Goal: Task Accomplishment & Management: Complete application form

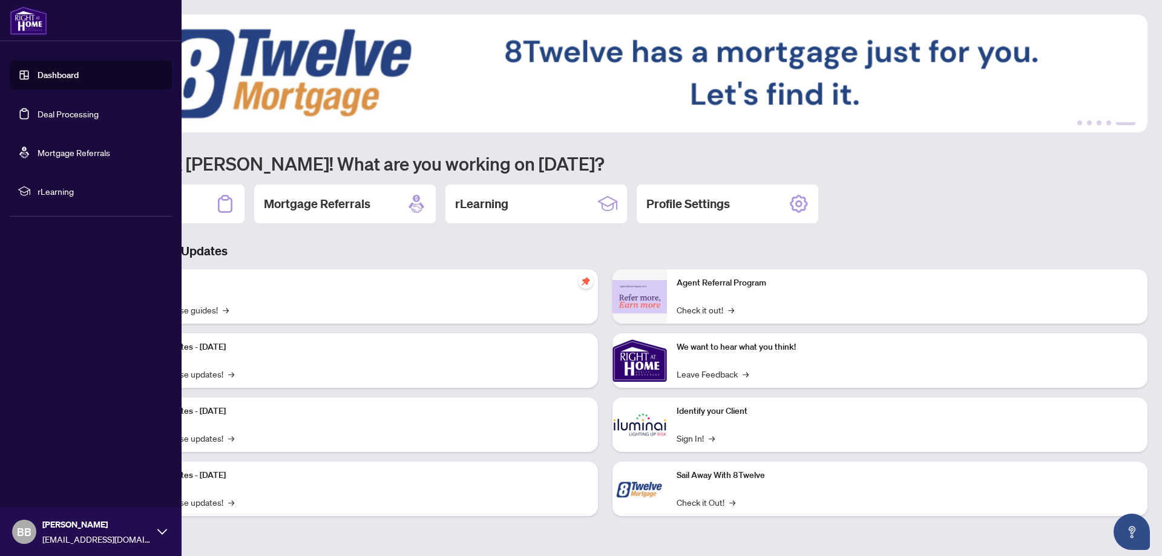
click at [87, 111] on link "Deal Processing" at bounding box center [68, 113] width 61 height 11
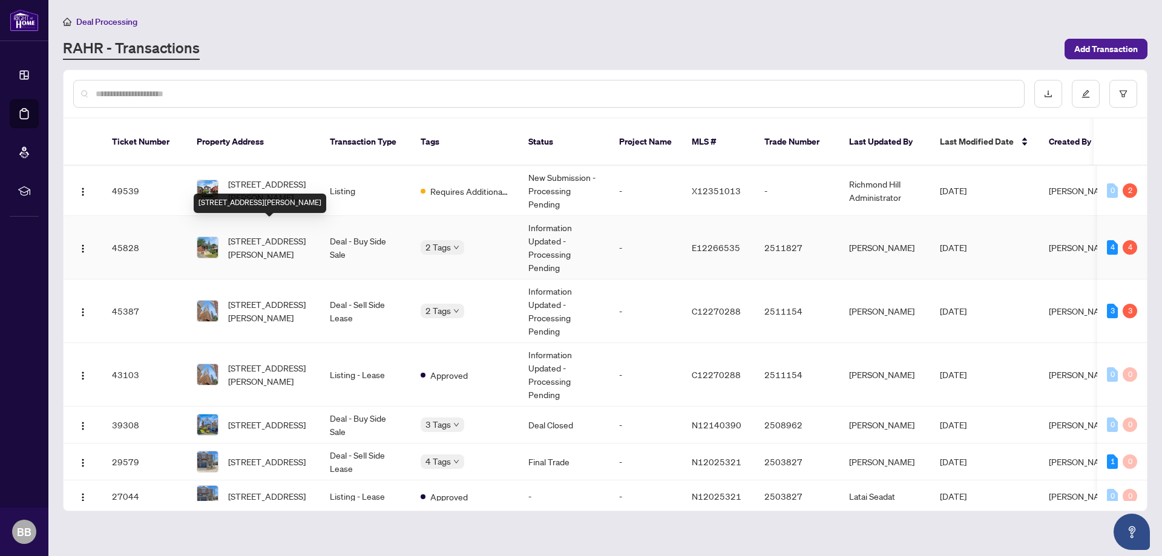
click at [238, 234] on span "[STREET_ADDRESS][PERSON_NAME]" at bounding box center [269, 247] width 82 height 27
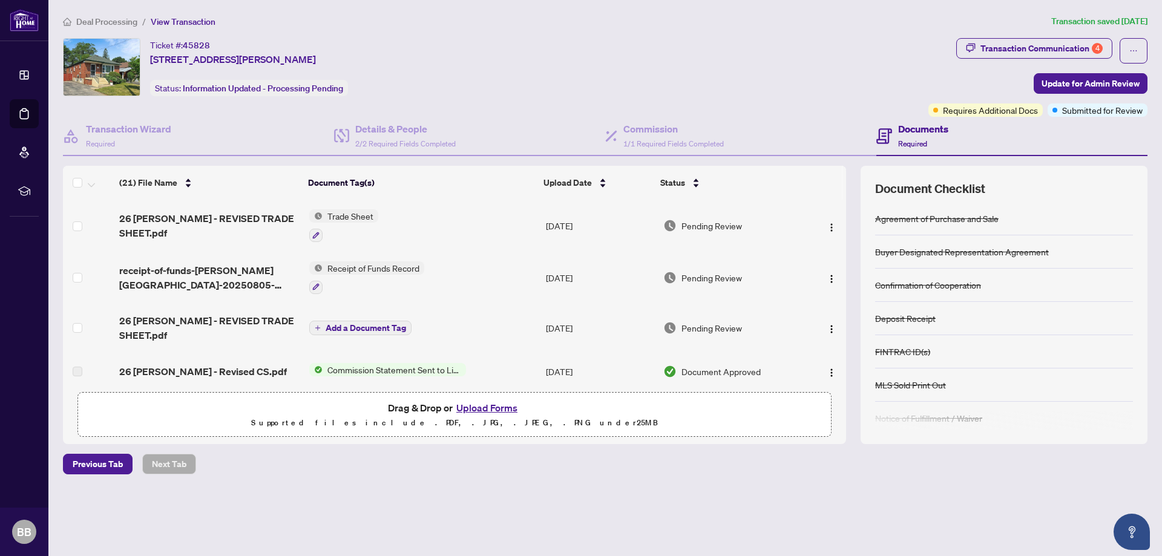
click at [491, 407] on button "Upload Forms" at bounding box center [487, 408] width 68 height 16
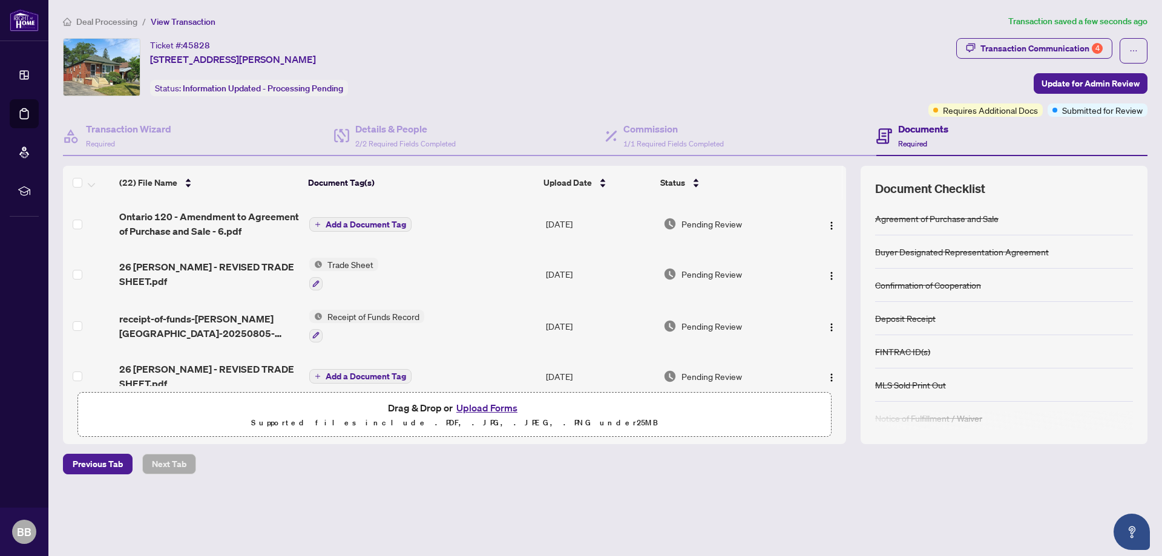
click at [371, 222] on span "Add a Document Tag" at bounding box center [366, 224] width 80 height 8
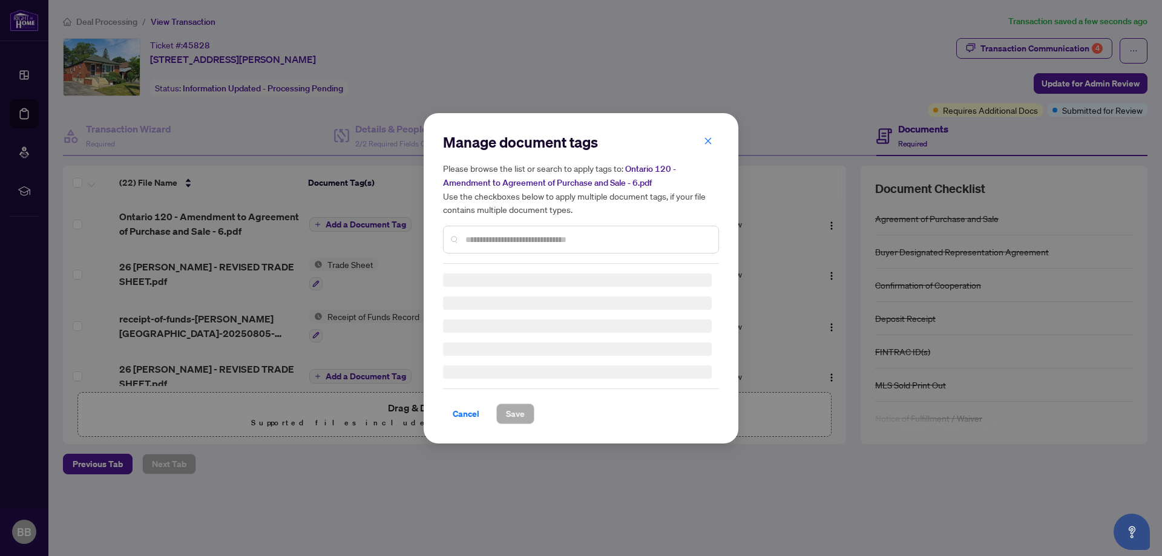
click at [549, 234] on input "text" at bounding box center [586, 239] width 243 height 13
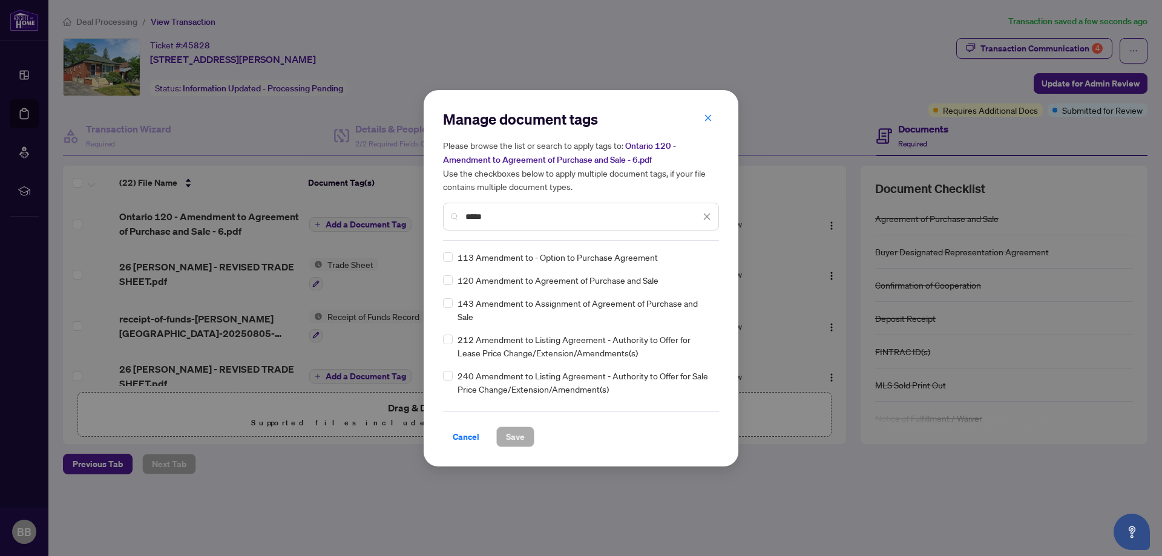
type input "*****"
click at [509, 432] on span "Save" at bounding box center [515, 436] width 19 height 19
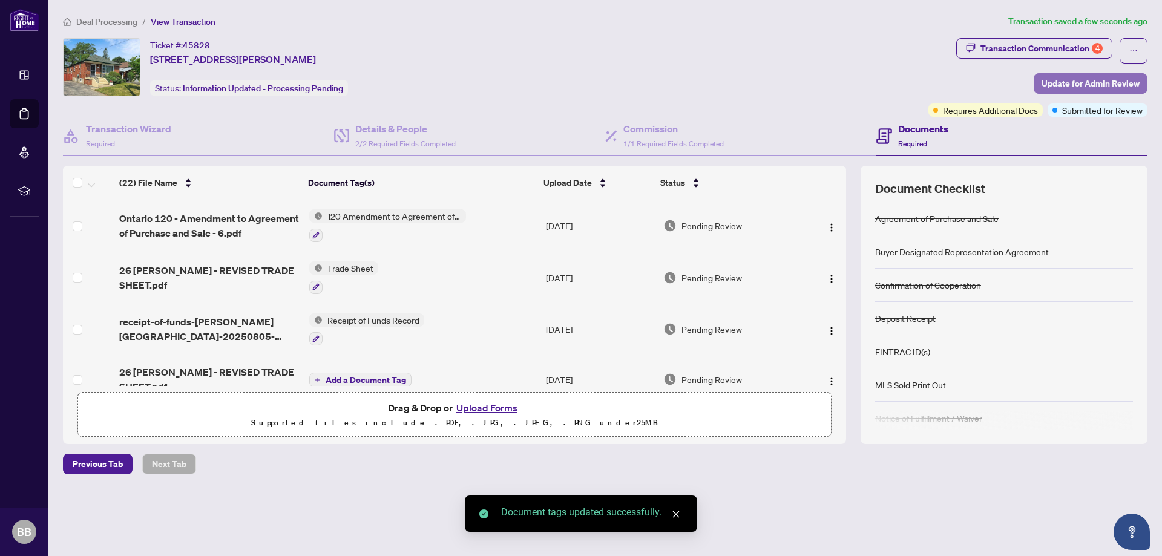
click at [1079, 80] on span "Update for Admin Review" at bounding box center [1090, 83] width 98 height 19
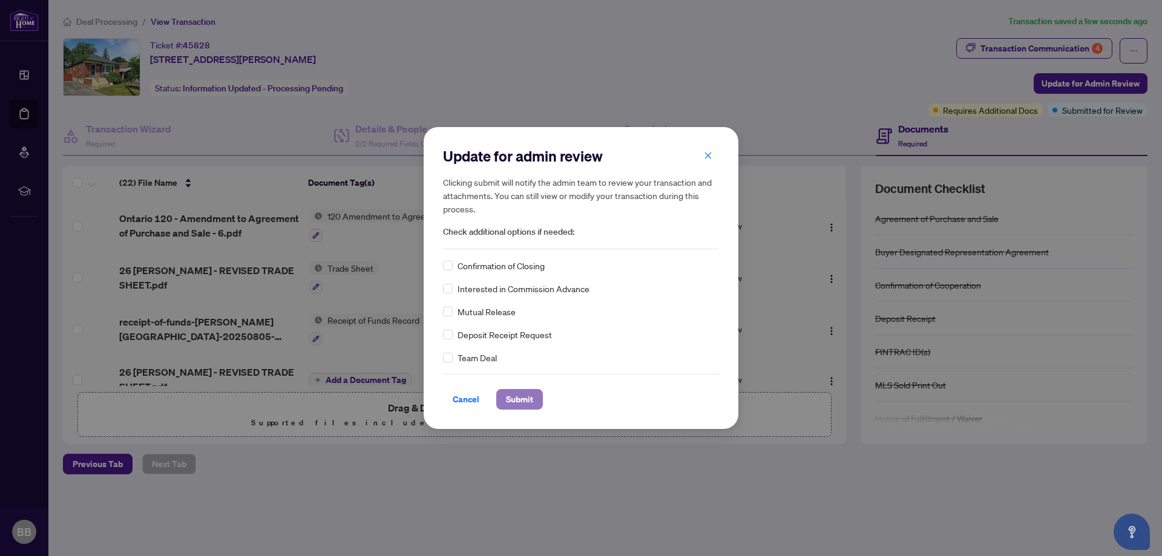
click at [511, 403] on span "Submit" at bounding box center [519, 399] width 27 height 19
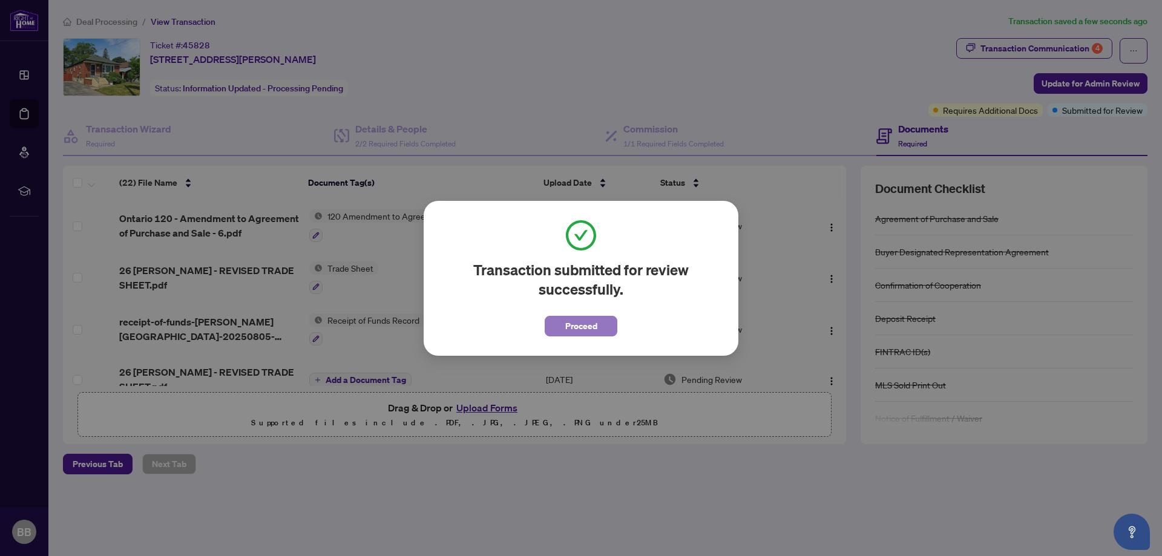
click at [551, 323] on button "Proceed" at bounding box center [581, 326] width 73 height 21
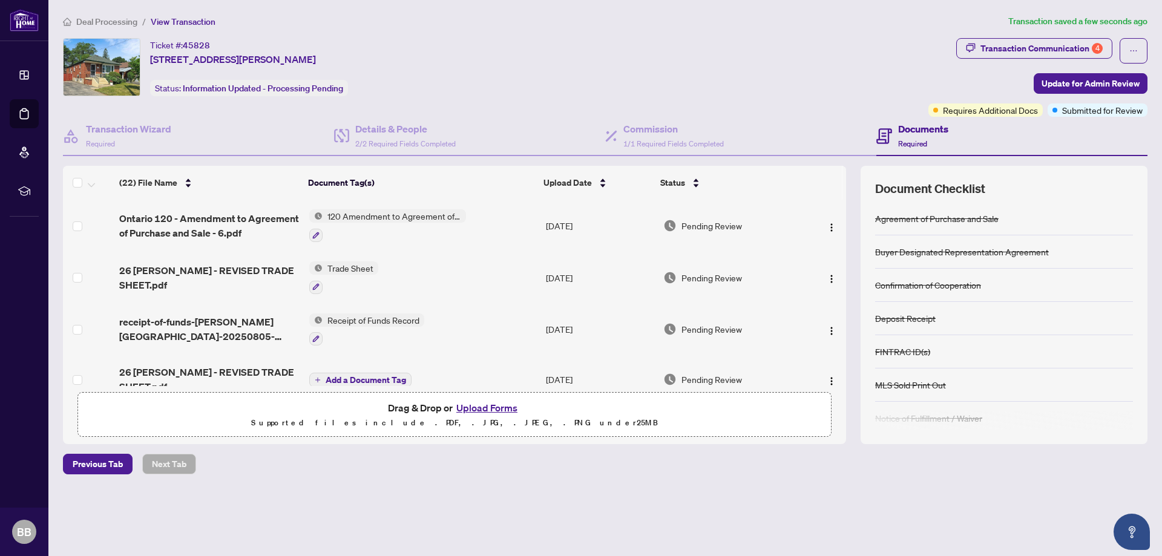
click at [462, 91] on div "Ticket #: 45828 [STREET_ADDRESS][PERSON_NAME] Status: Information Updated - Pro…" at bounding box center [493, 67] width 860 height 58
